Goal: Information Seeking & Learning: Learn about a topic

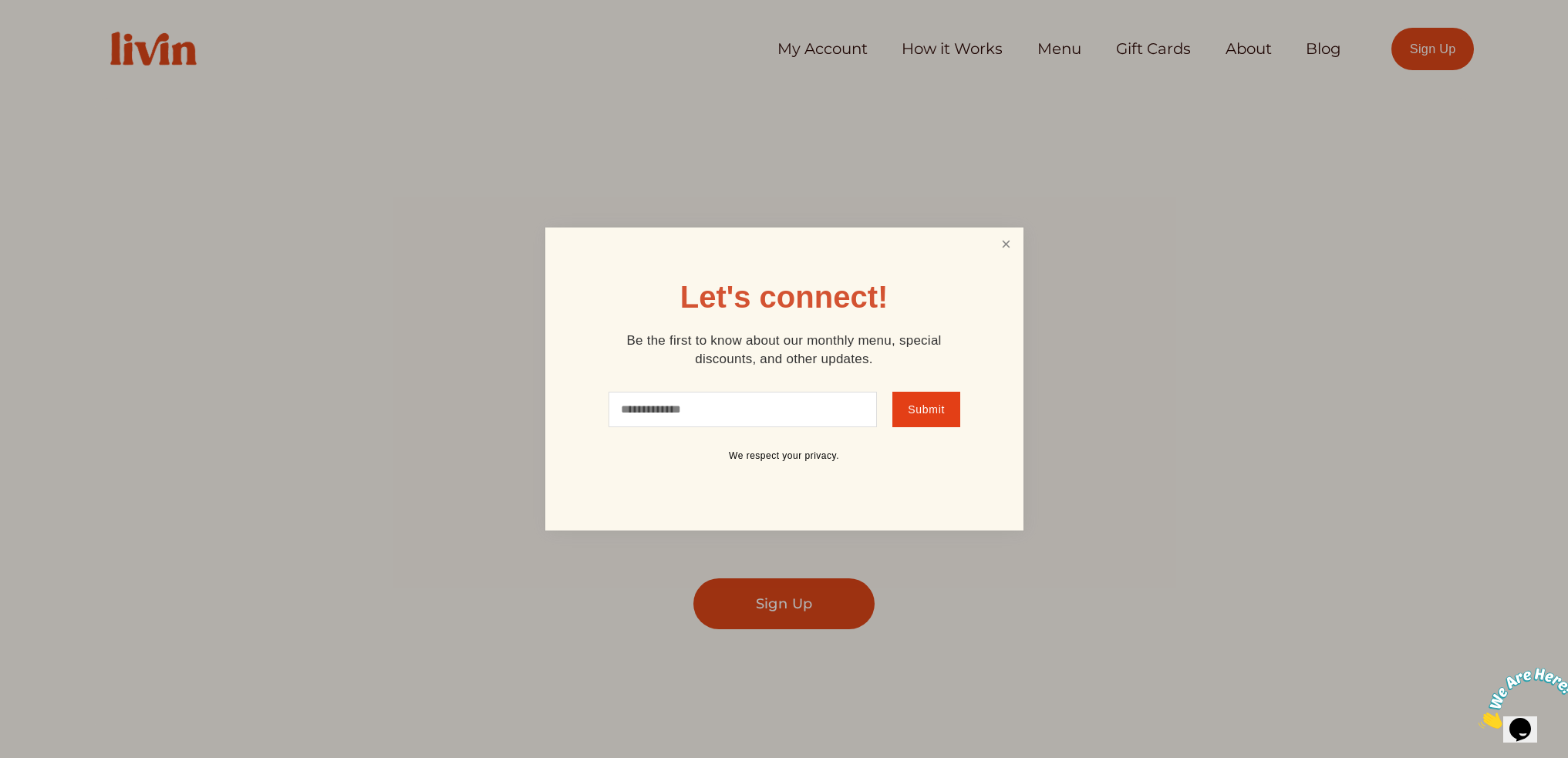
click at [1004, 250] on link "Close" at bounding box center [1006, 244] width 30 height 29
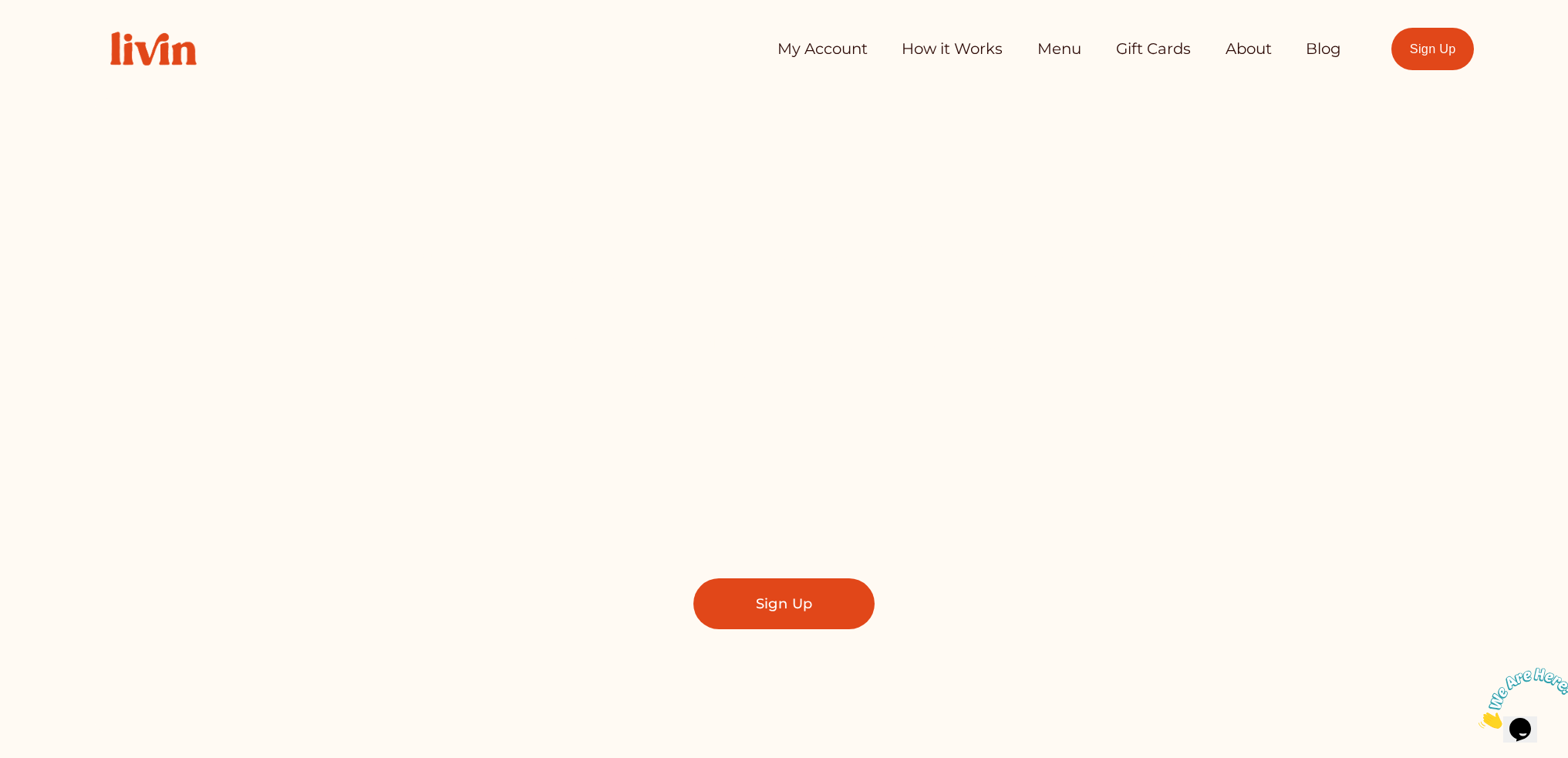
click at [930, 41] on link "How it Works" at bounding box center [952, 50] width 101 height 31
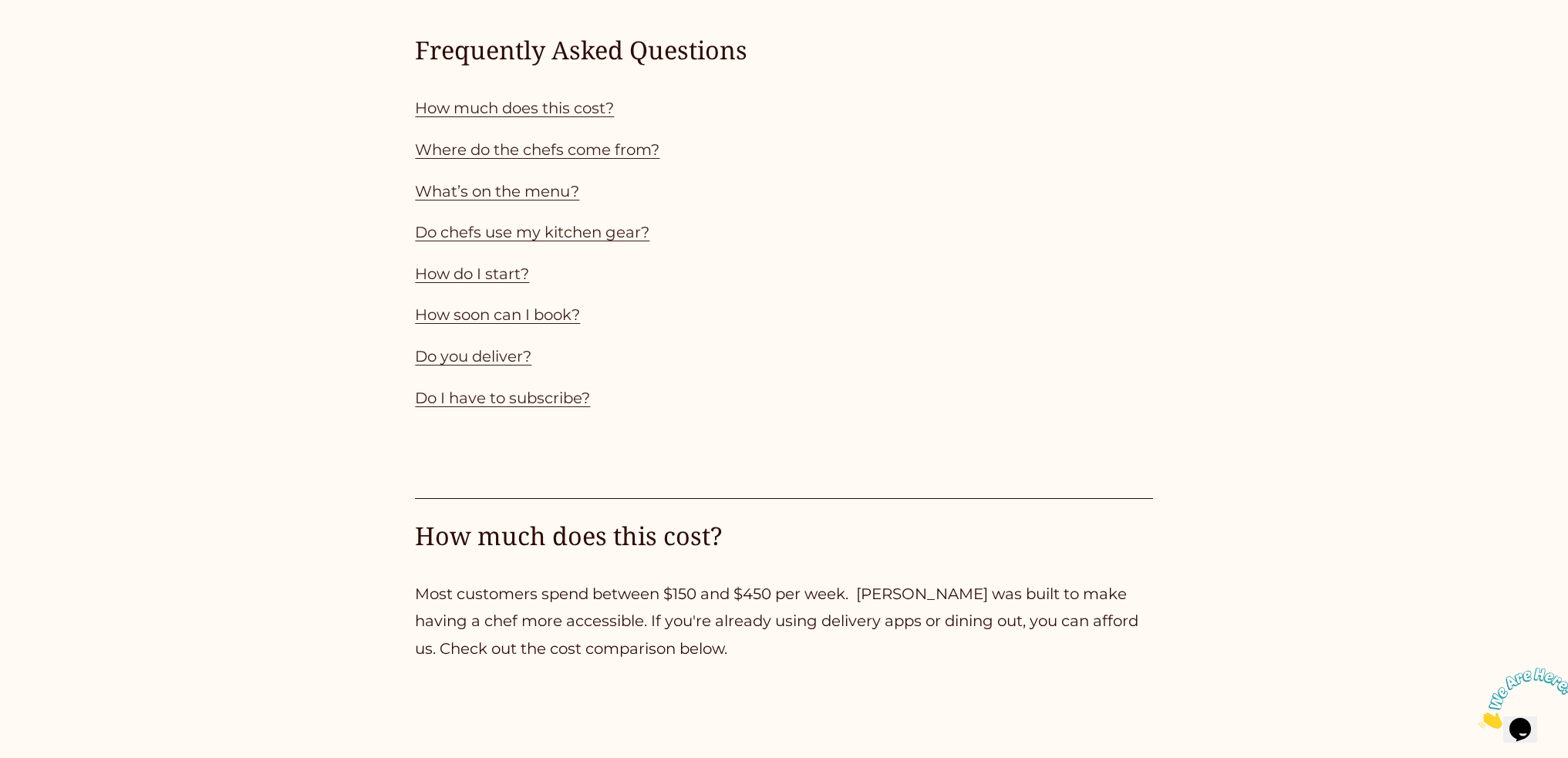
click at [583, 115] on link "How much does this cost?" at bounding box center [514, 108] width 199 height 19
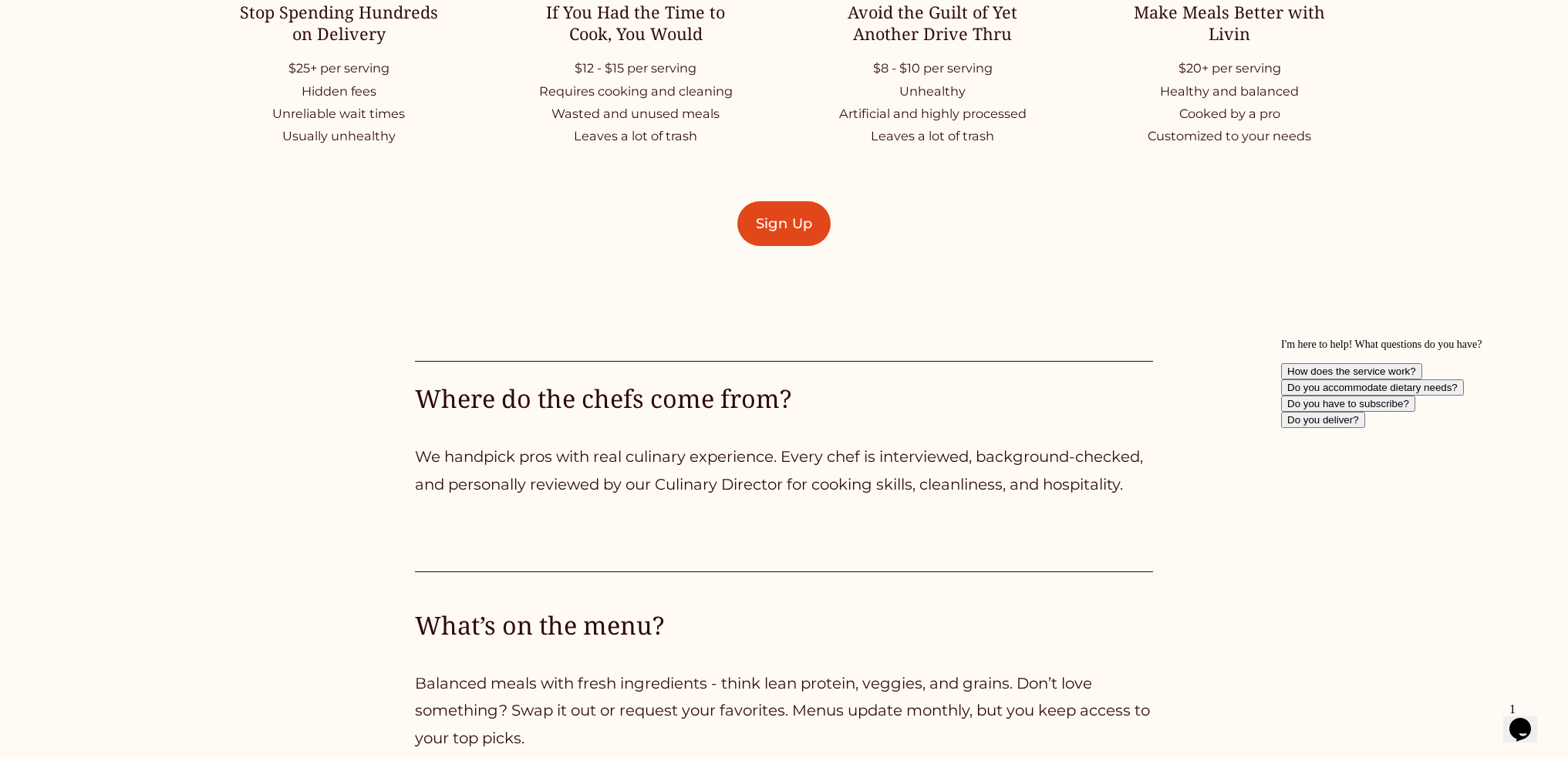
scroll to position [3297, 0]
